Goal: Check status: Check status

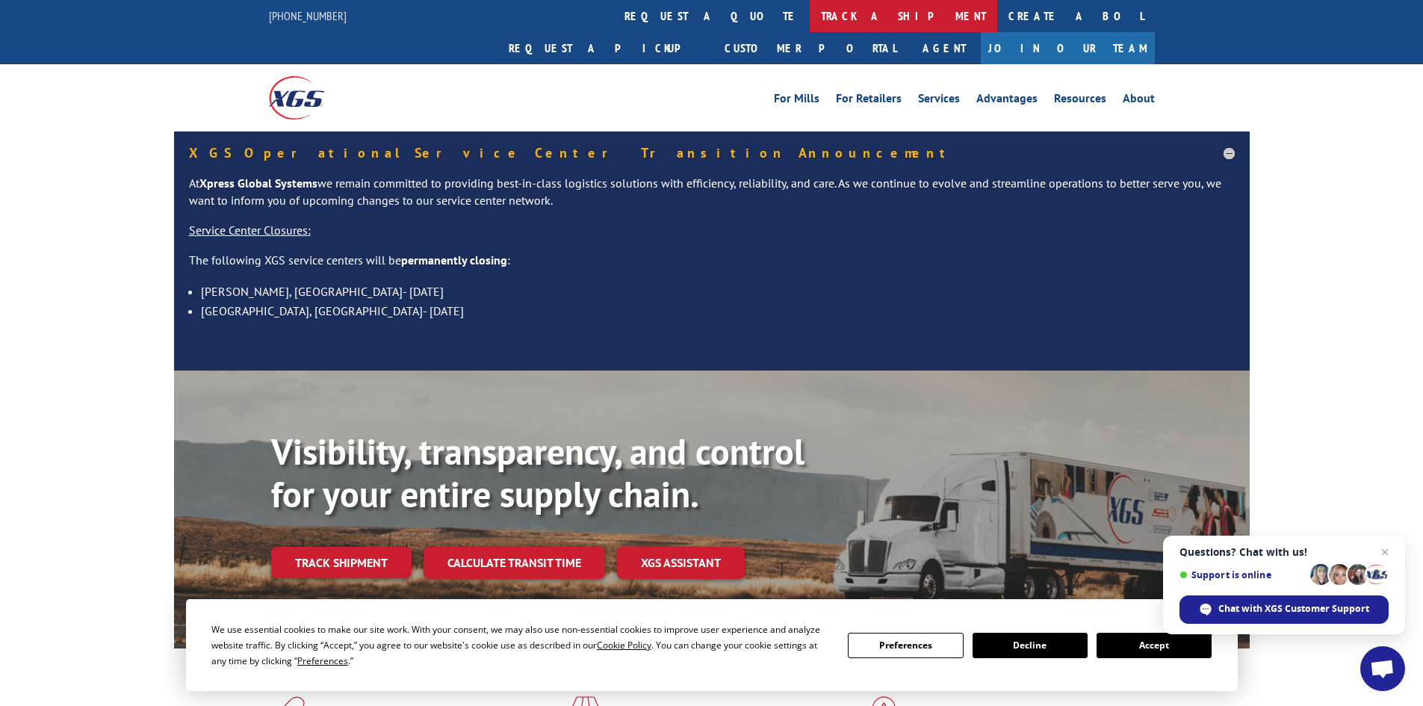
click at [810, 10] on link "track a shipment" at bounding box center [904, 16] width 188 height 32
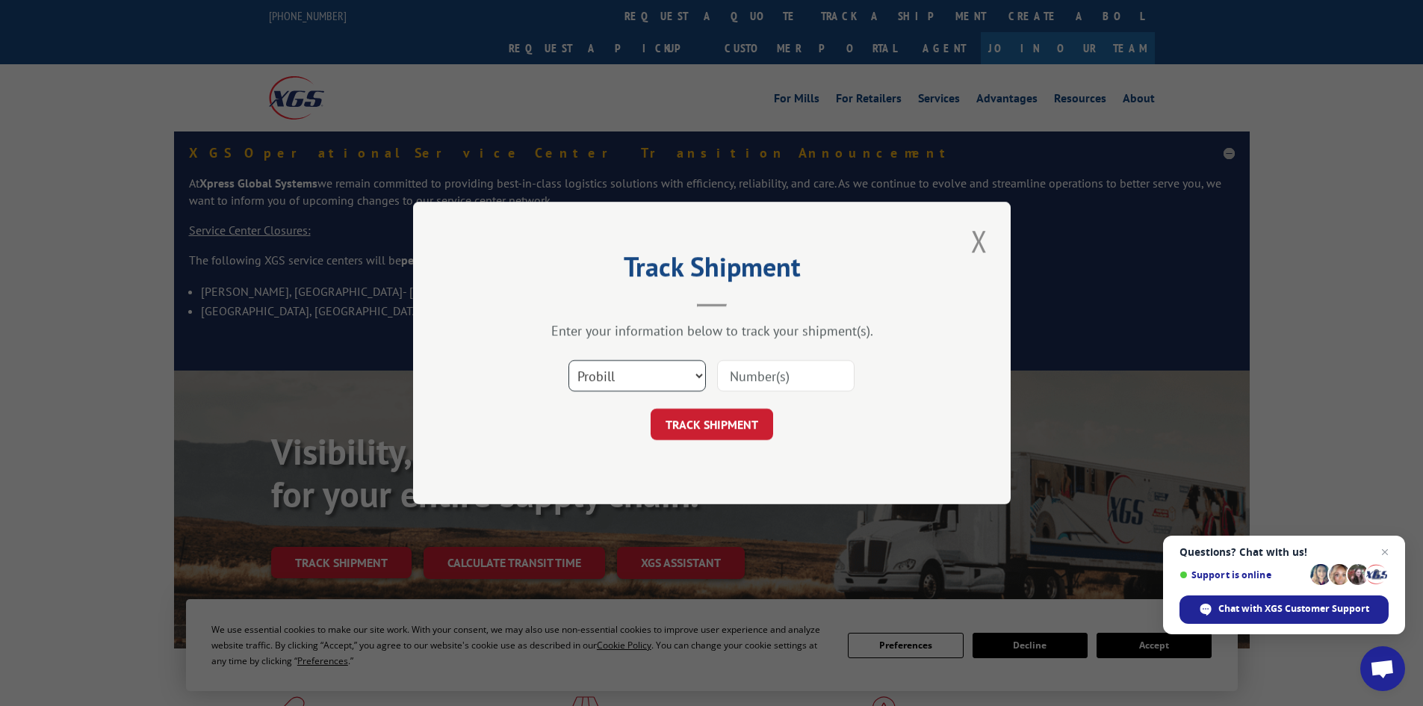
click at [687, 380] on select "Select category... Probill BOL PO" at bounding box center [637, 375] width 137 height 31
select select "po"
click at [569, 360] on select "Select category... Probill BOL PO" at bounding box center [637, 375] width 137 height 31
click at [747, 376] on input at bounding box center [785, 375] width 137 height 31
paste input "59525392"
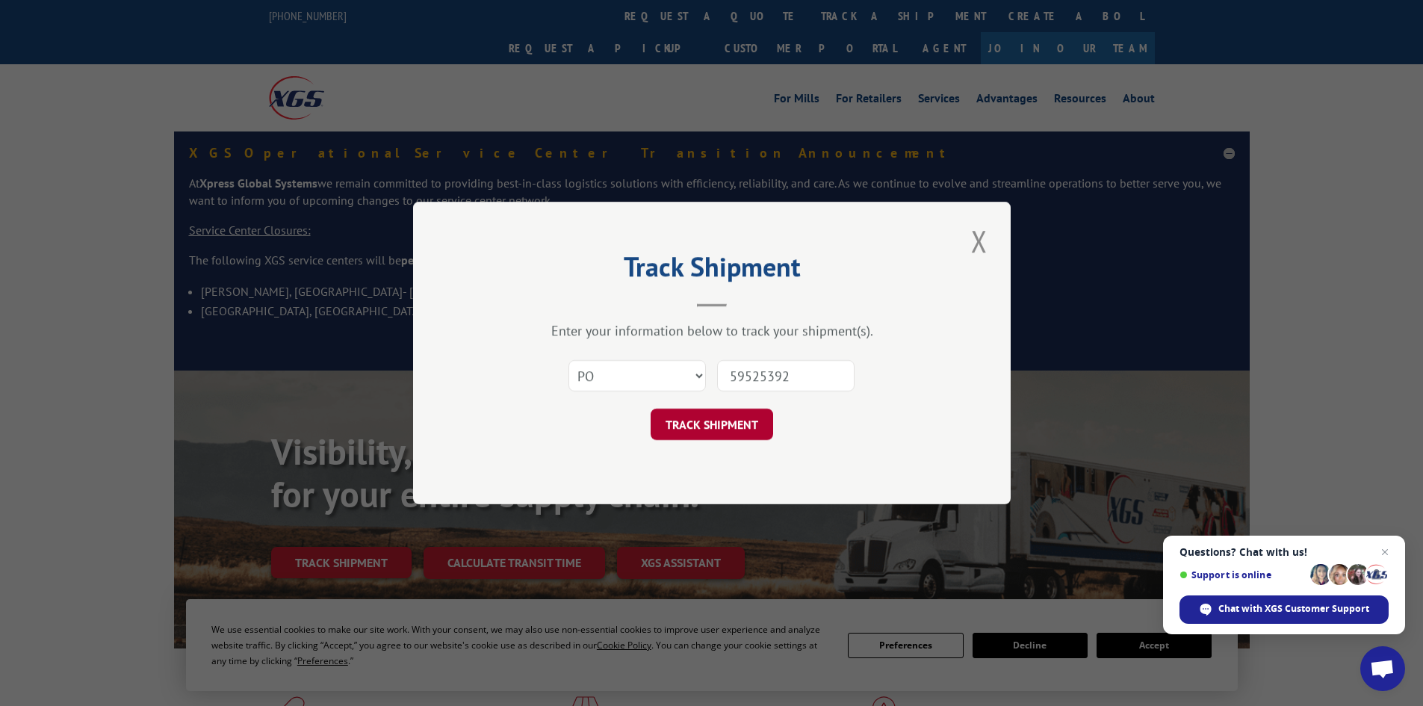
type input "59525392"
click at [754, 427] on button "TRACK SHIPMENT" at bounding box center [712, 424] width 123 height 31
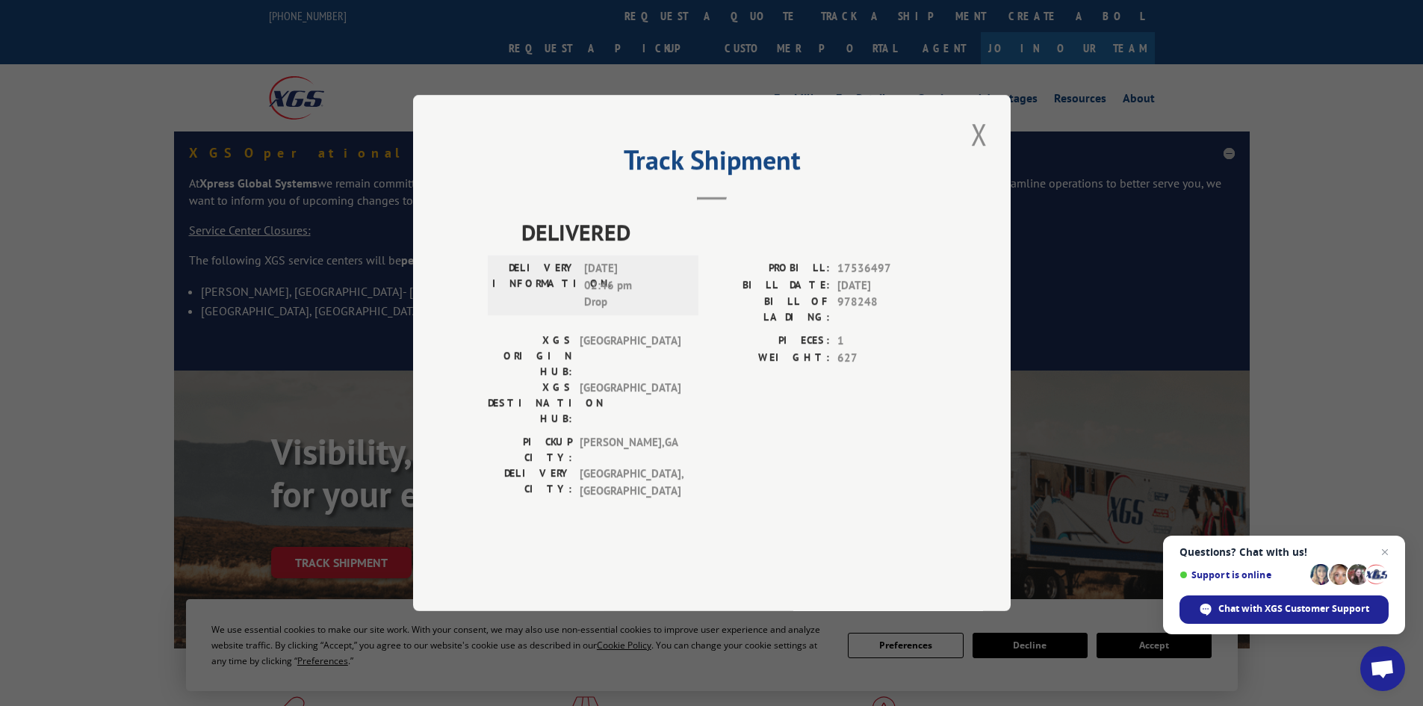
drag, startPoint x: 593, startPoint y: 309, endPoint x: 679, endPoint y: 321, distance: 87.5
click at [679, 311] on span "[DATE] 02:46 pm Drop" at bounding box center [634, 285] width 101 height 51
click at [978, 155] on button "Close modal" at bounding box center [979, 134] width 25 height 41
